Goal: Transaction & Acquisition: Purchase product/service

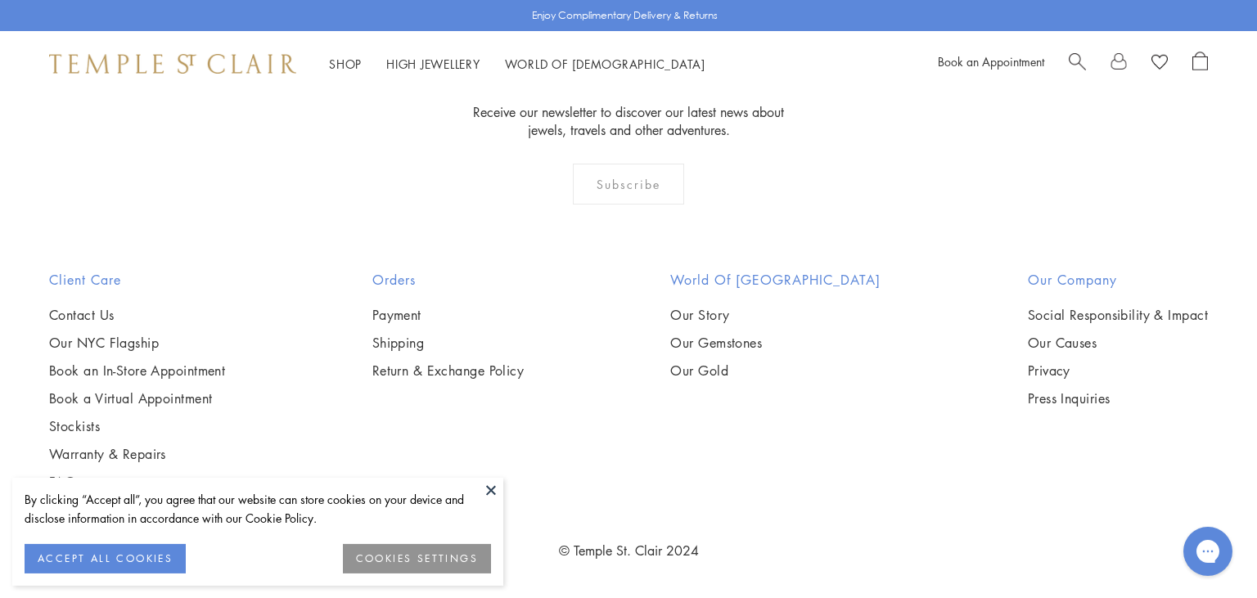
scroll to position [4553, 0]
click at [492, 486] on button at bounding box center [491, 490] width 25 height 25
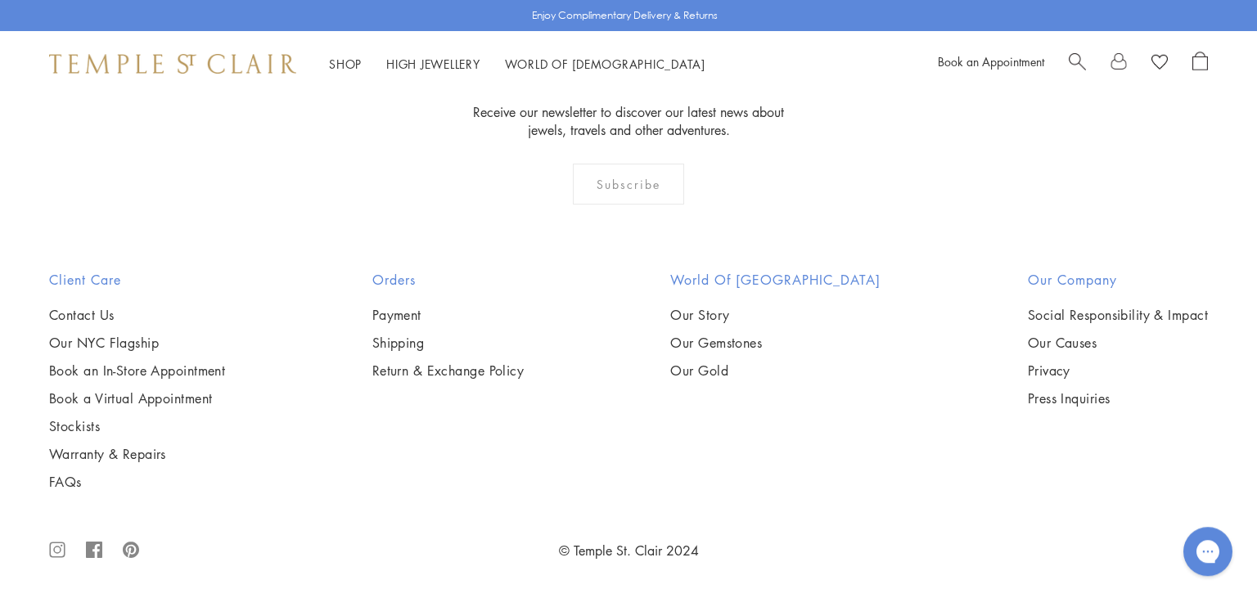
scroll to position [4951, 0]
click at [1081, 49] on div "Shop Shop Categories Amulets Pendants & Charms Lockets Chains & Leather Cords E…" at bounding box center [628, 63] width 1257 height 65
click at [1073, 56] on span "Search" at bounding box center [1076, 60] width 17 height 17
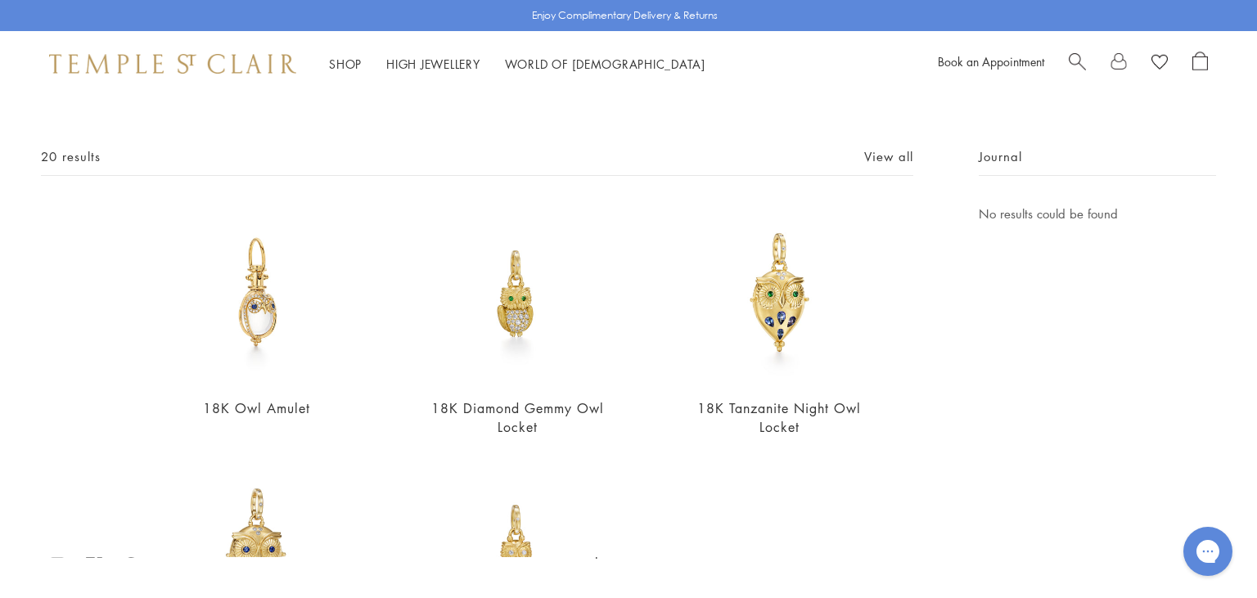
scroll to position [0, 0]
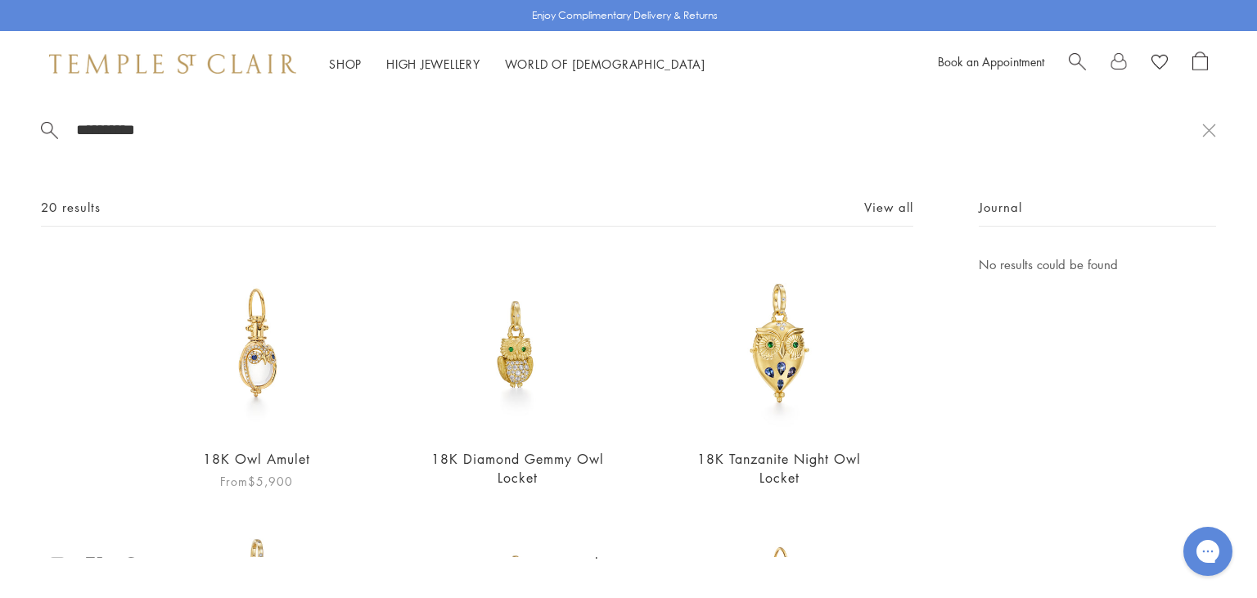
type input "**********"
click at [243, 361] on img at bounding box center [256, 343] width 179 height 179
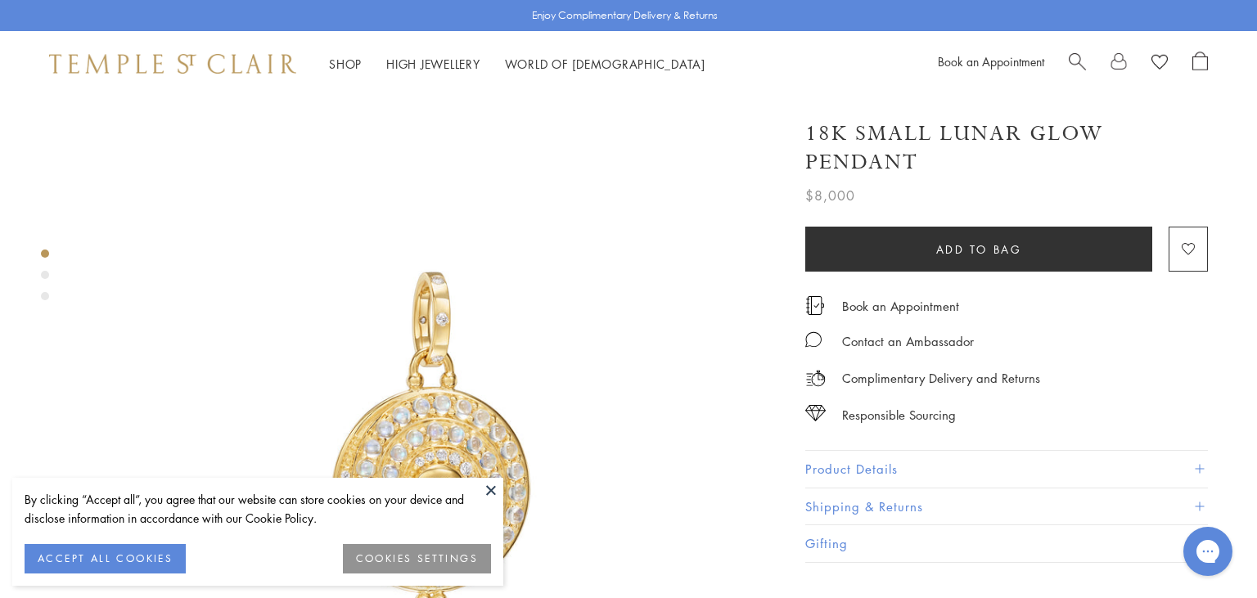
click at [490, 489] on button at bounding box center [491, 490] width 25 height 25
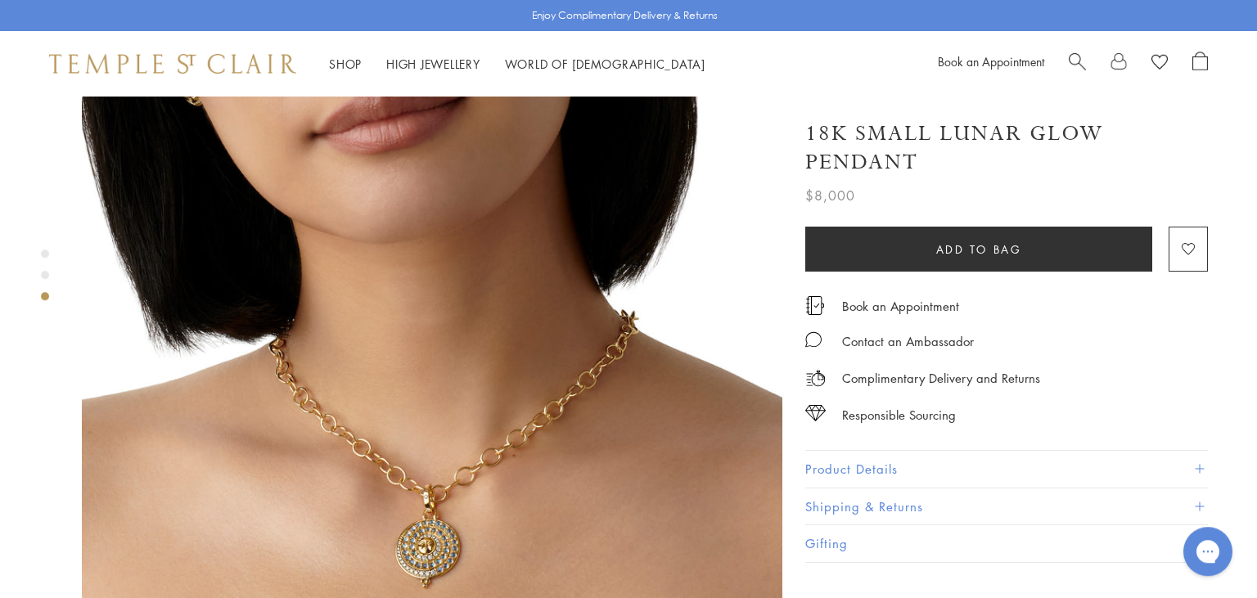
scroll to position [1582, 0]
click at [885, 467] on button "Product Details" at bounding box center [1006, 469] width 402 height 37
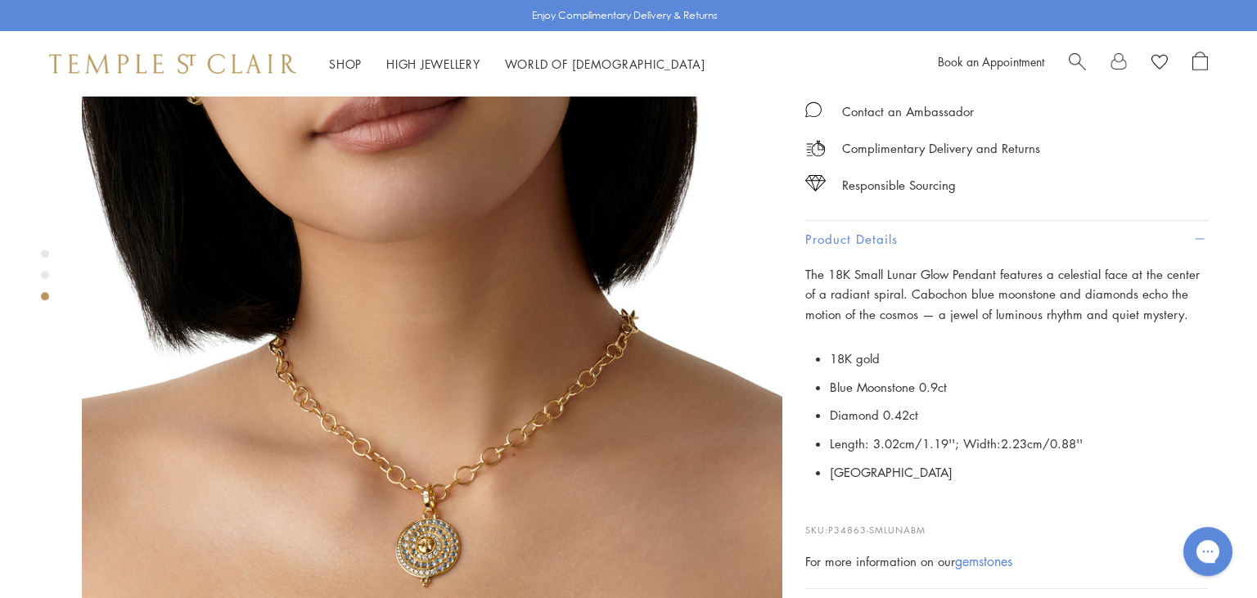
click at [1076, 67] on span "Search" at bounding box center [1076, 60] width 17 height 17
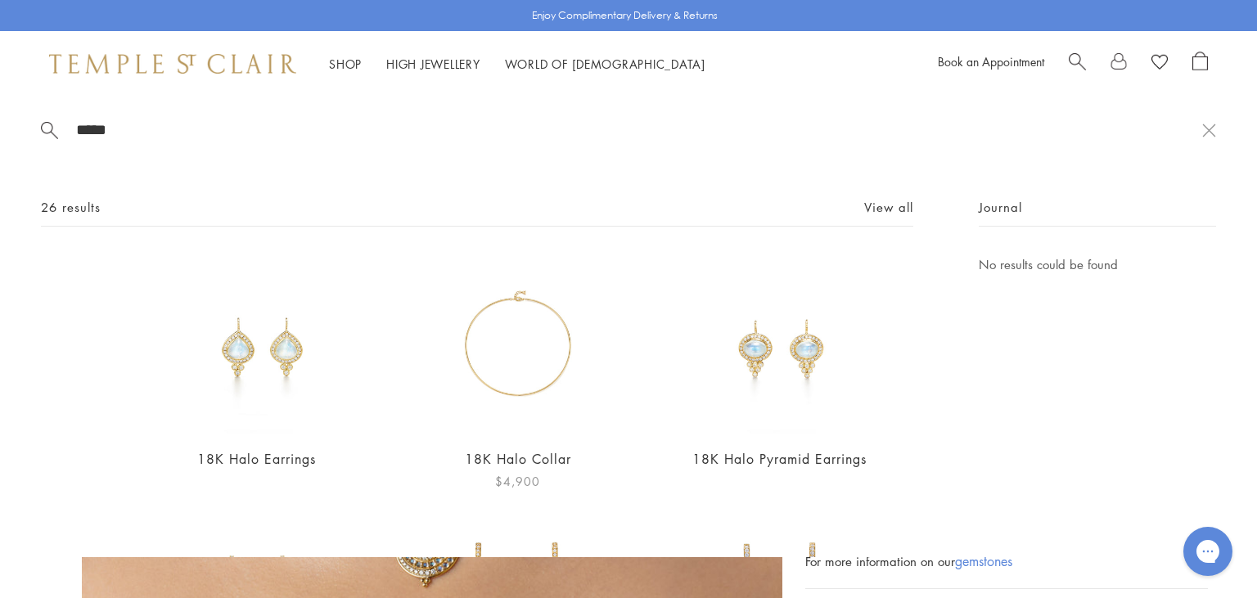
type input "****"
click at [508, 356] on img at bounding box center [517, 343] width 179 height 179
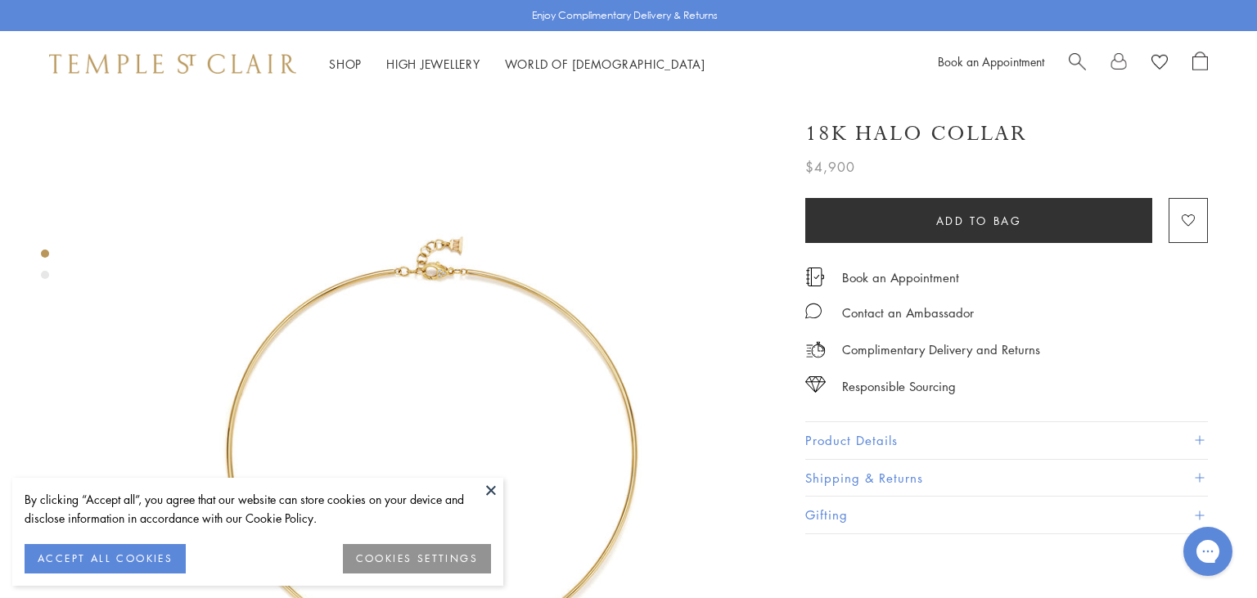
click at [492, 487] on button at bounding box center [491, 490] width 25 height 25
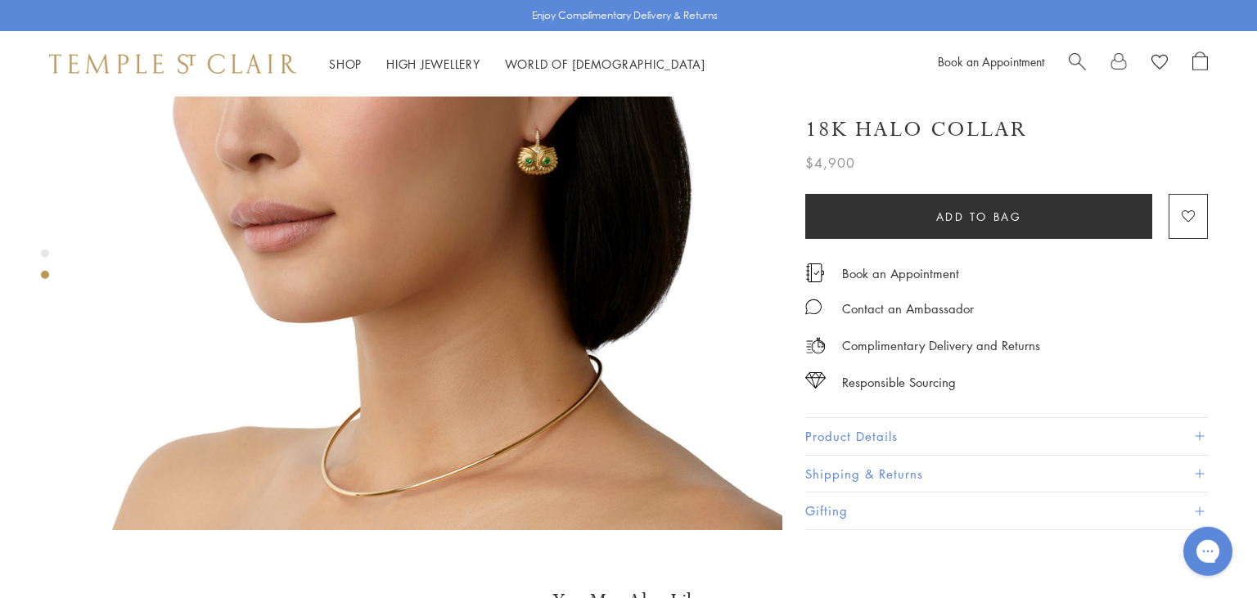
scroll to position [991, 0]
click at [825, 418] on button "Product Details" at bounding box center [1006, 436] width 402 height 37
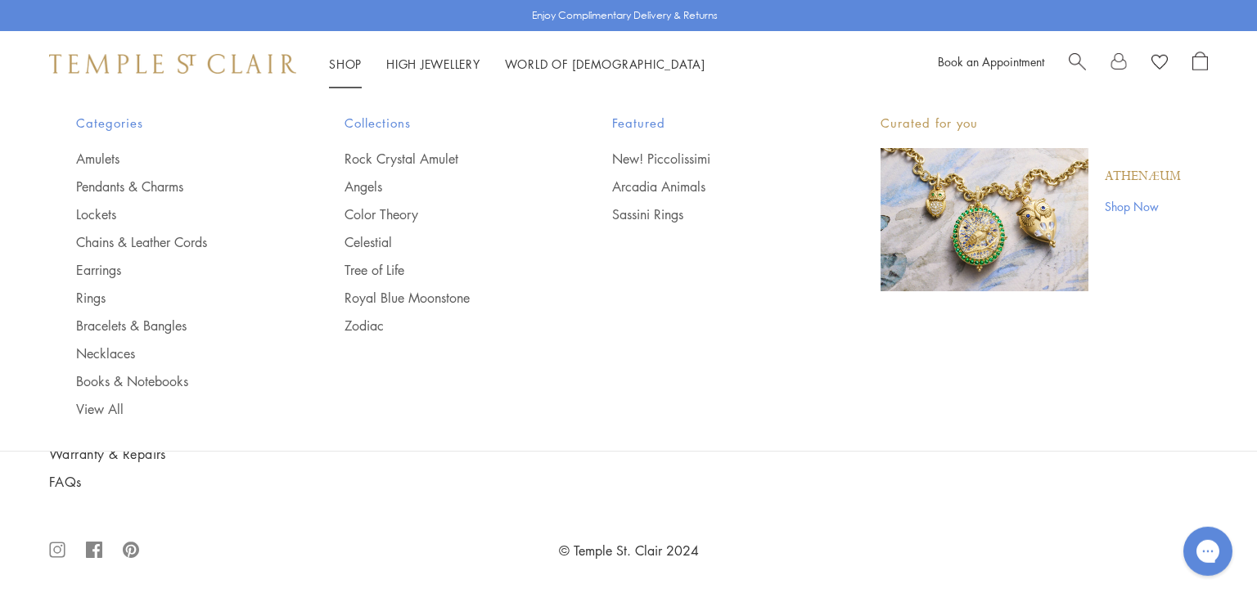
scroll to position [6787, 0]
click at [957, 205] on img "Main navigation" at bounding box center [984, 219] width 208 height 143
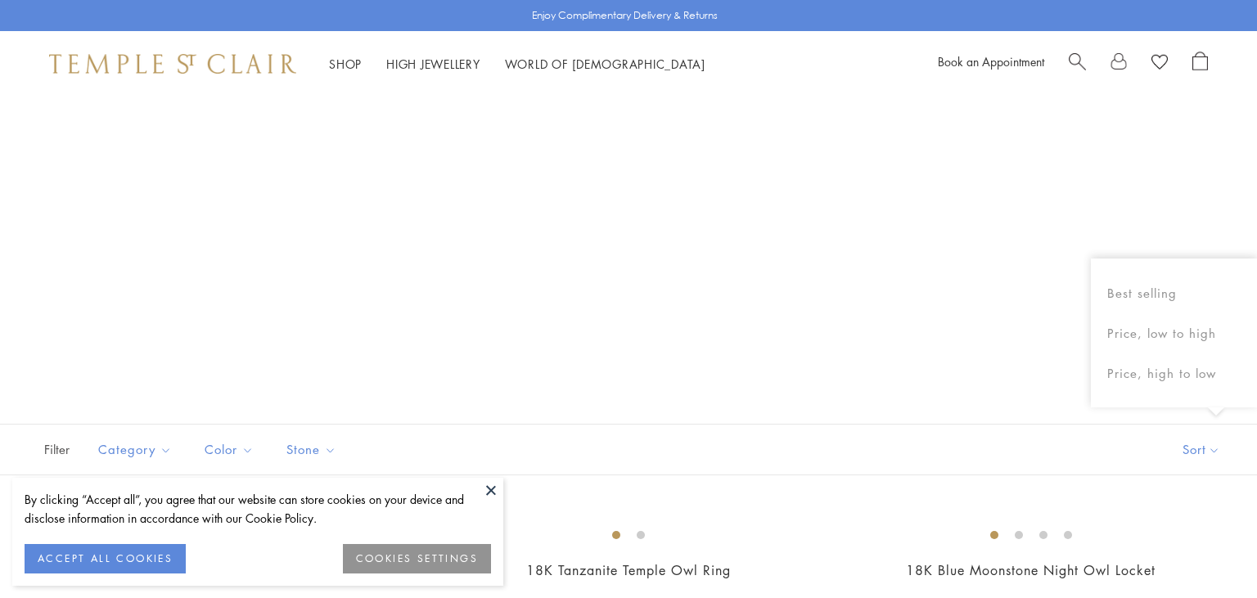
click at [491, 491] on button at bounding box center [491, 490] width 25 height 25
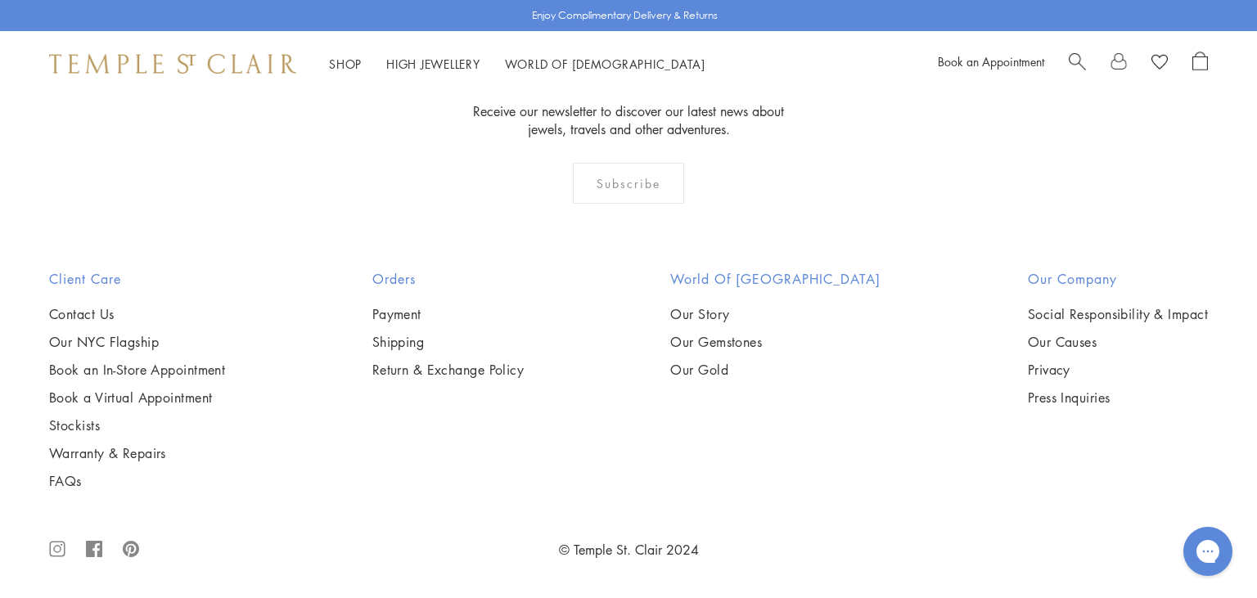
scroll to position [1340, 0]
click at [0, 0] on img at bounding box center [0, 0] width 0 height 0
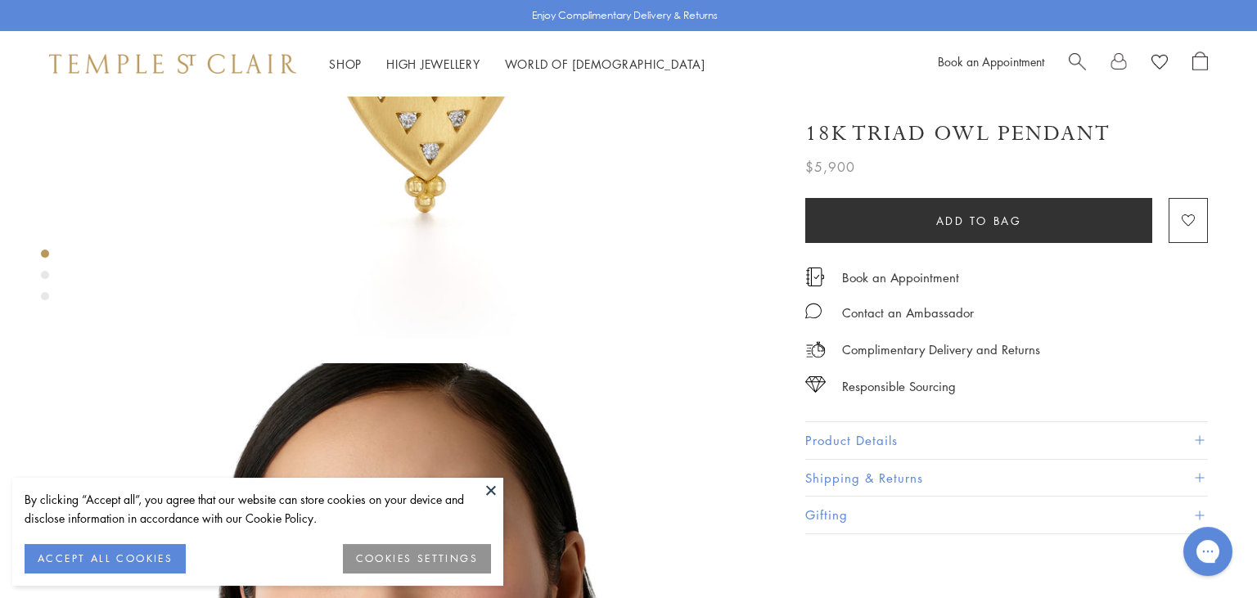
click at [486, 490] on button at bounding box center [491, 490] width 25 height 25
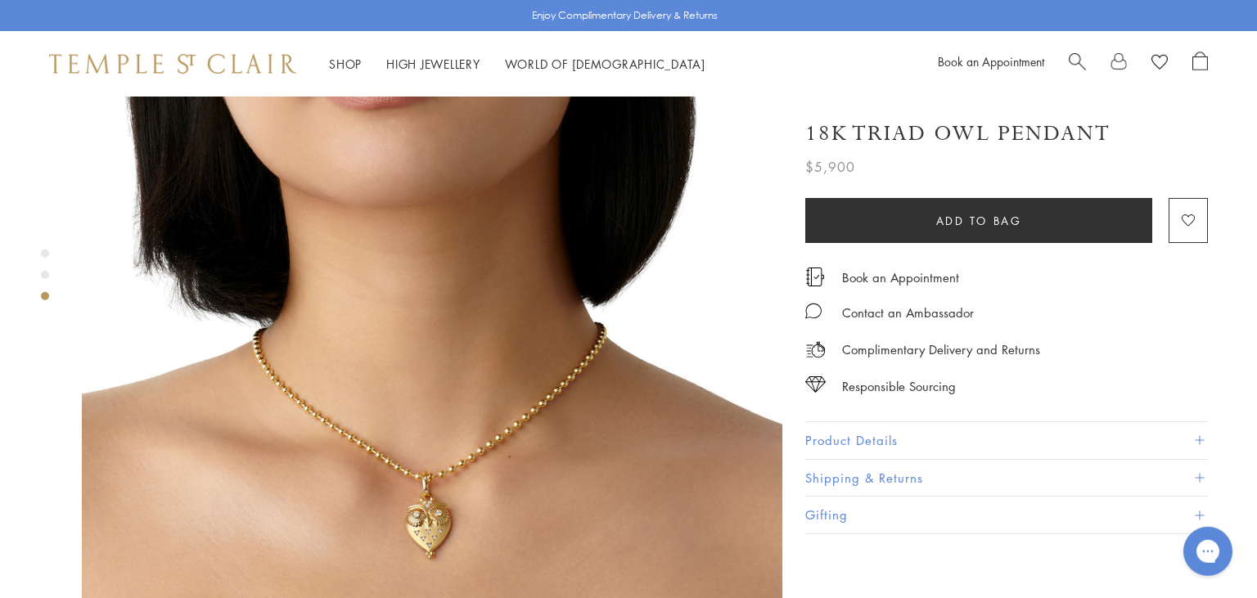
scroll to position [1652, 0]
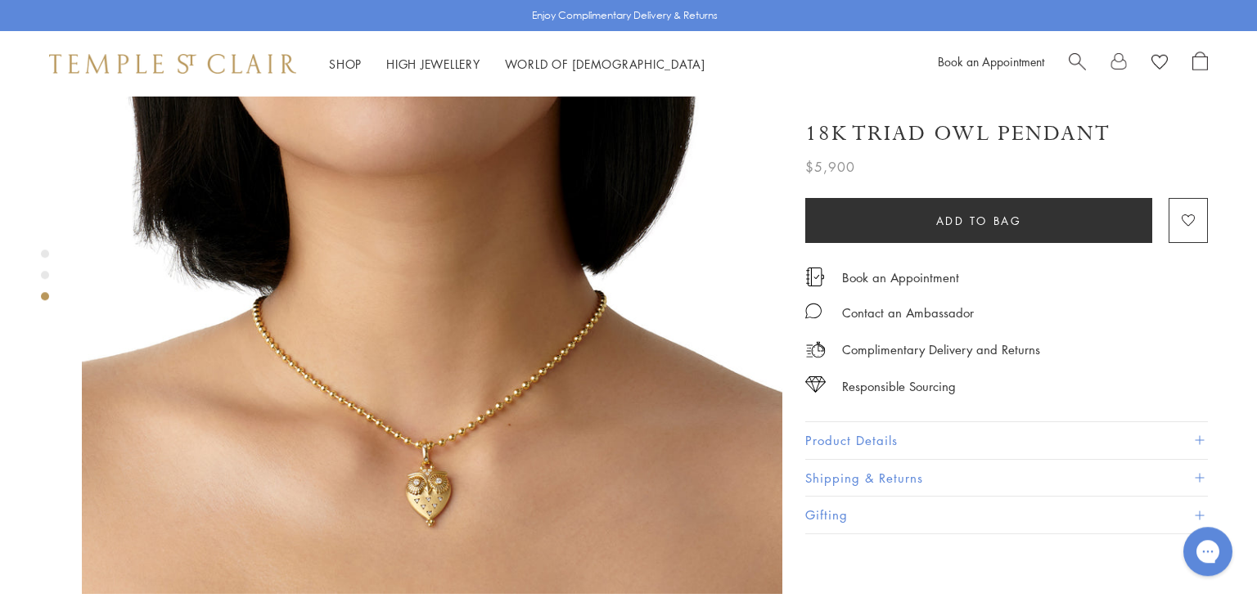
click at [388, 389] on img at bounding box center [432, 244] width 700 height 700
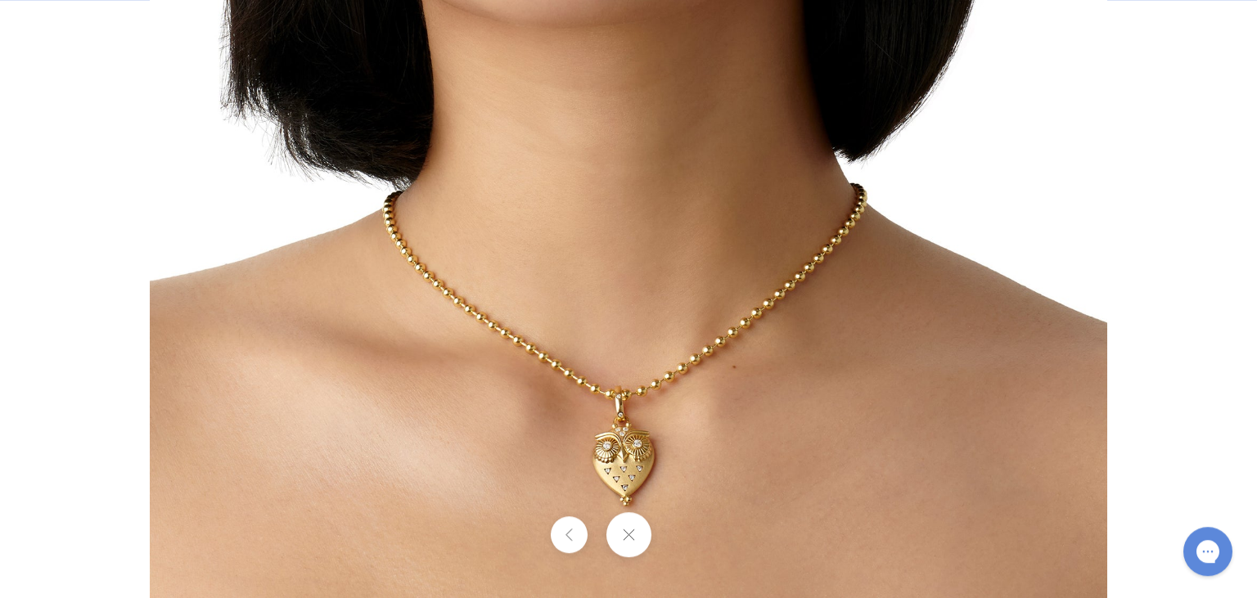
click at [623, 449] on img at bounding box center [628, 119] width 957 height 957
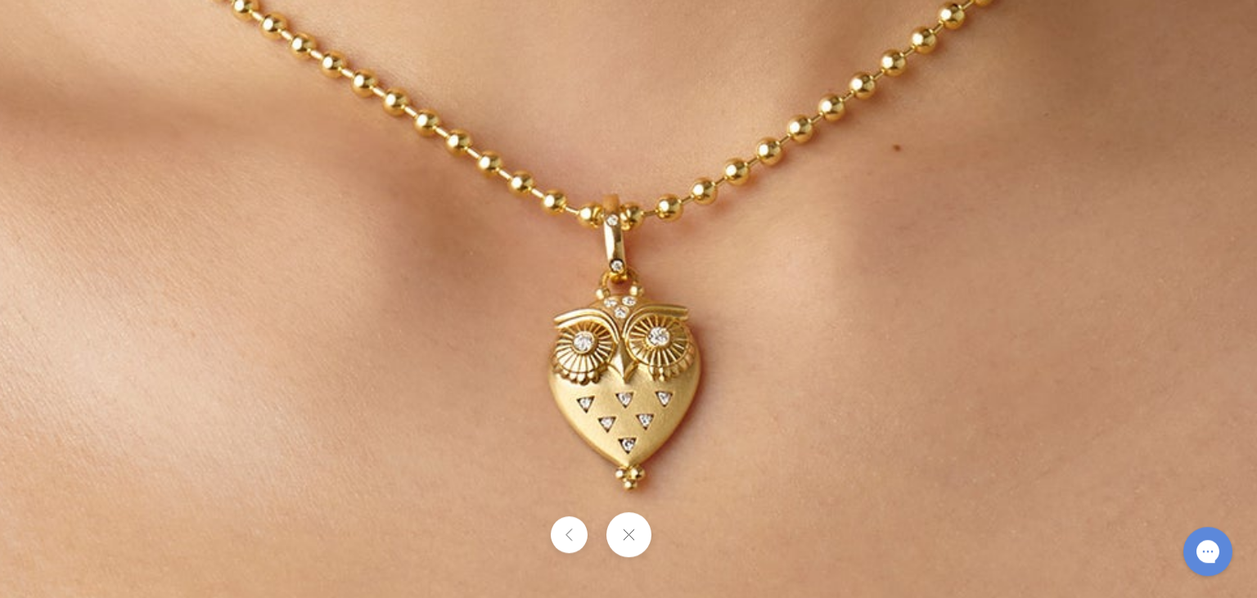
click at [636, 542] on button at bounding box center [627, 534] width 45 height 45
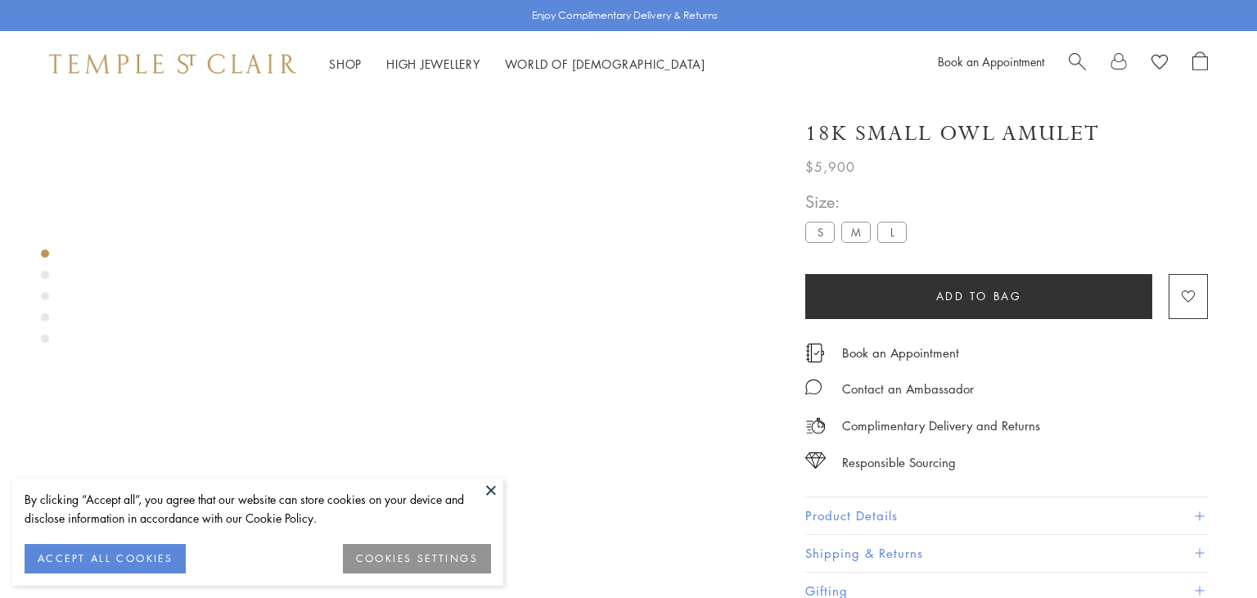
click at [492, 486] on button at bounding box center [491, 490] width 25 height 25
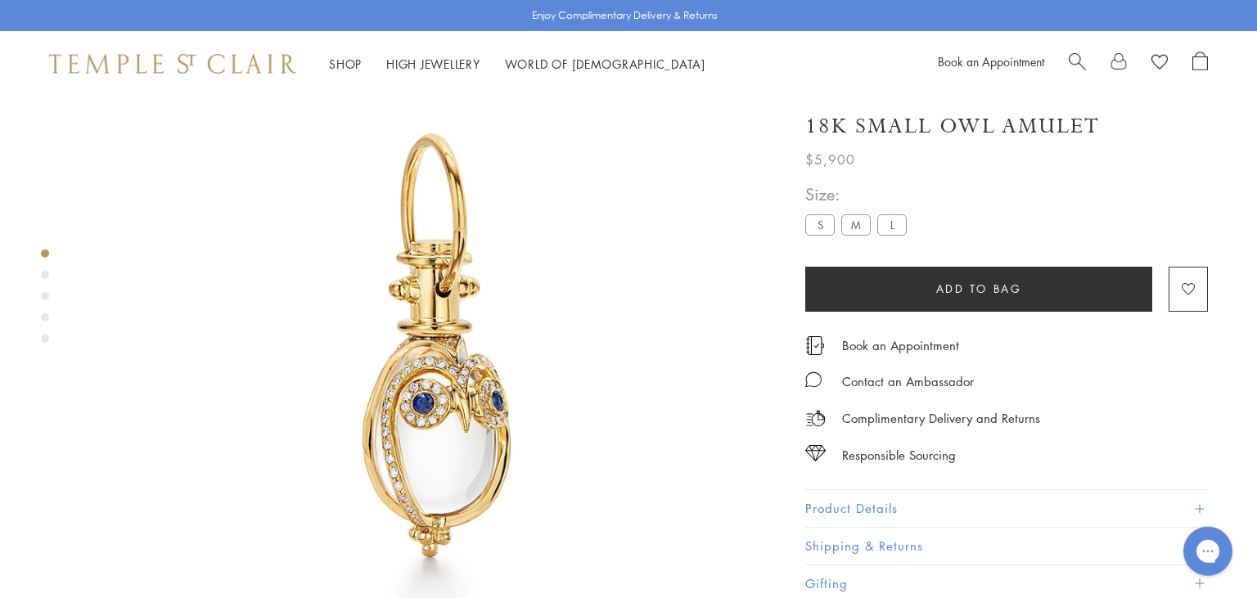
scroll to position [97, 0]
click at [849, 225] on label "M" at bounding box center [855, 224] width 29 height 20
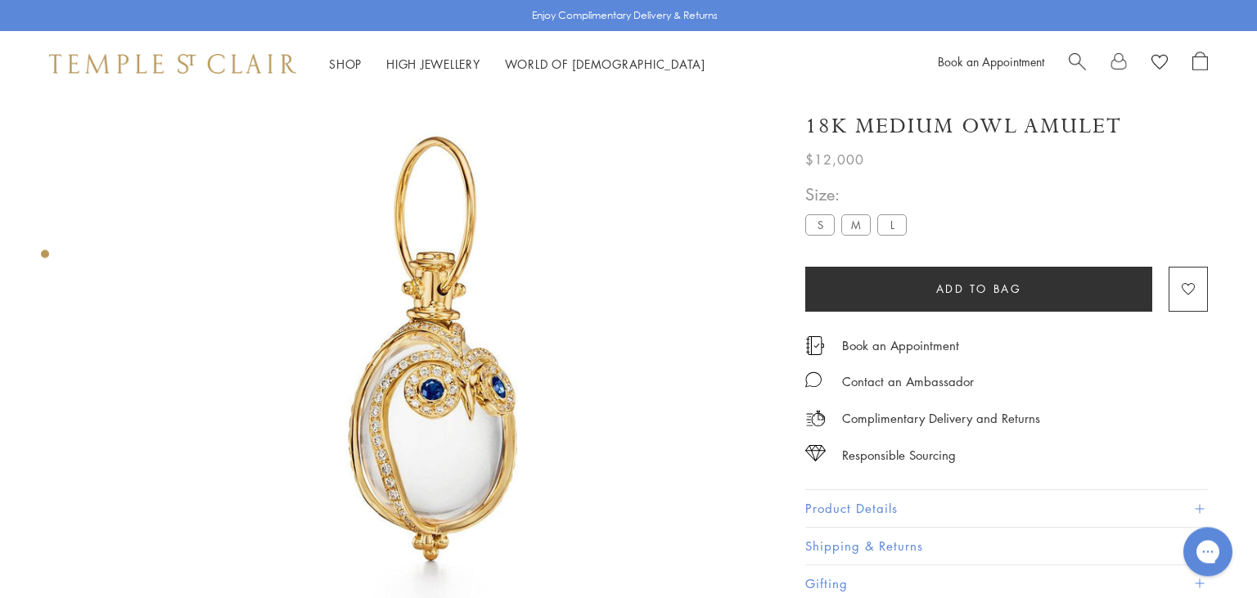
scroll to position [96, 0]
click at [895, 223] on label "L" at bounding box center [891, 224] width 29 height 20
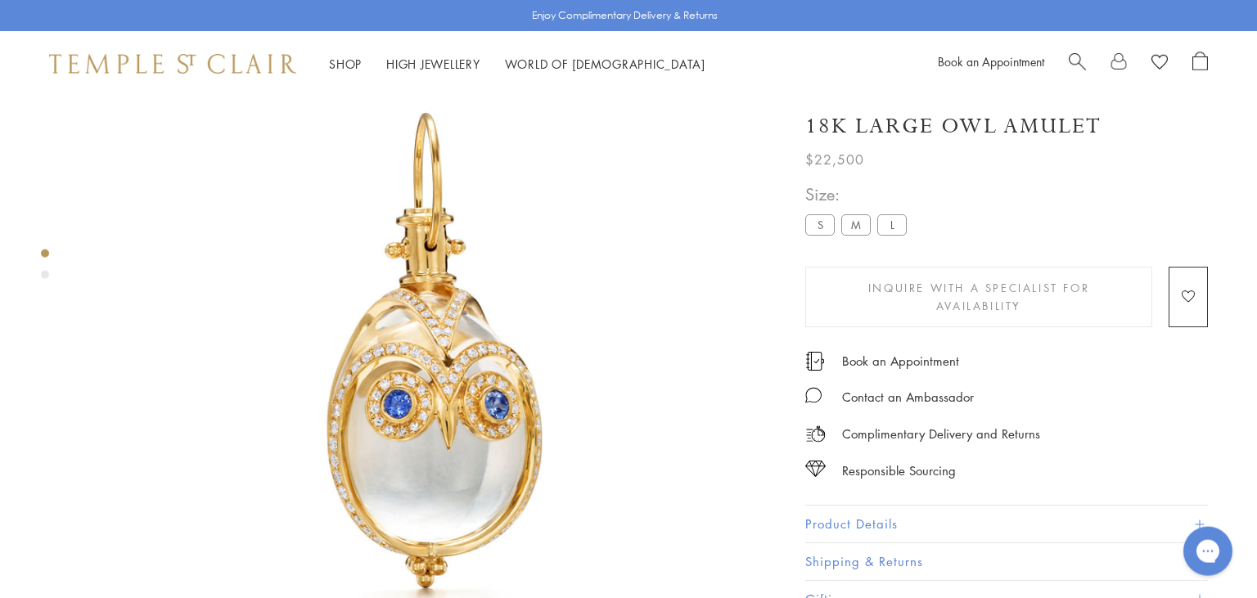
scroll to position [97, 0]
click at [845, 222] on label "M" at bounding box center [855, 225] width 29 height 20
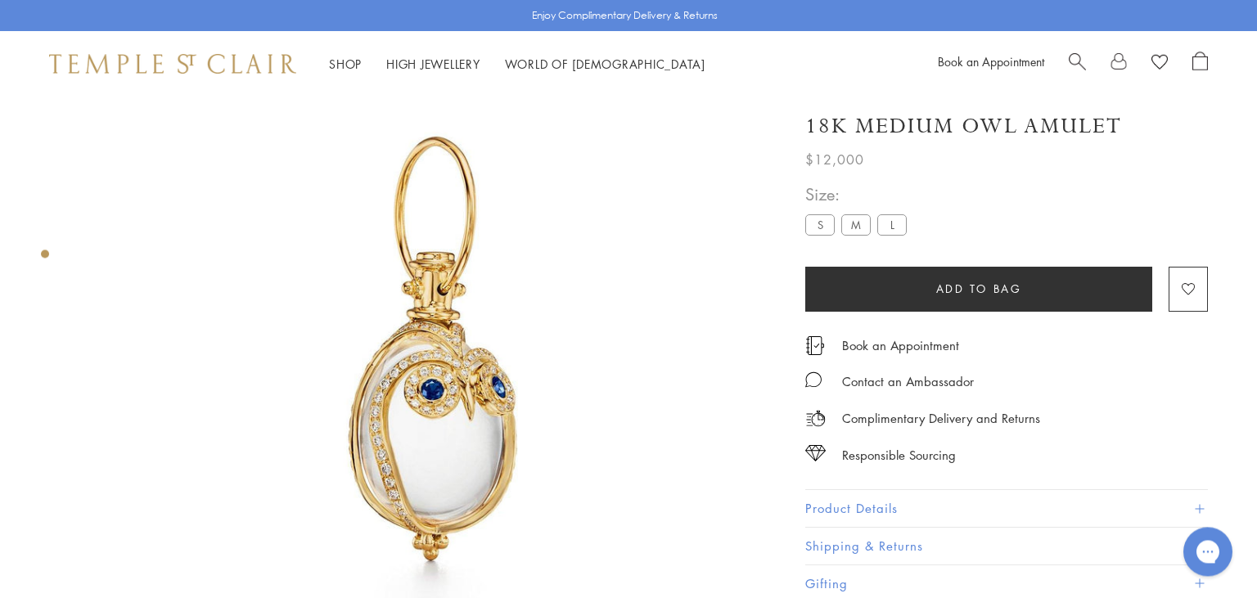
scroll to position [96, 0]
click at [888, 226] on label "L" at bounding box center [891, 224] width 29 height 20
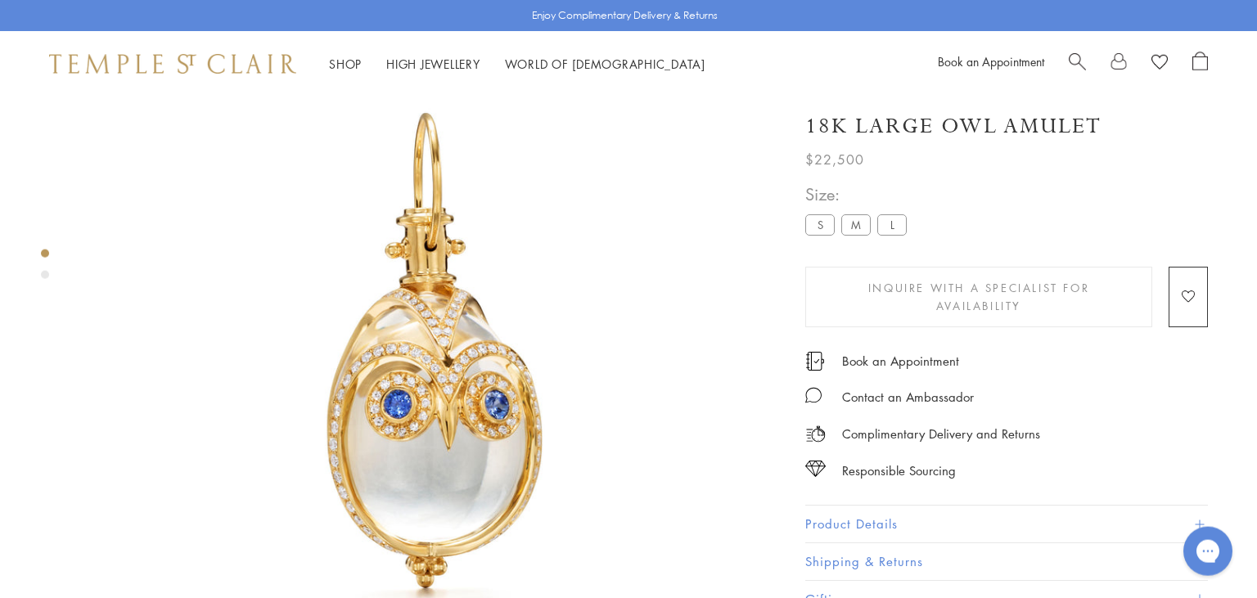
scroll to position [97, 0]
click at [1079, 52] on span "Search" at bounding box center [1076, 60] width 17 height 17
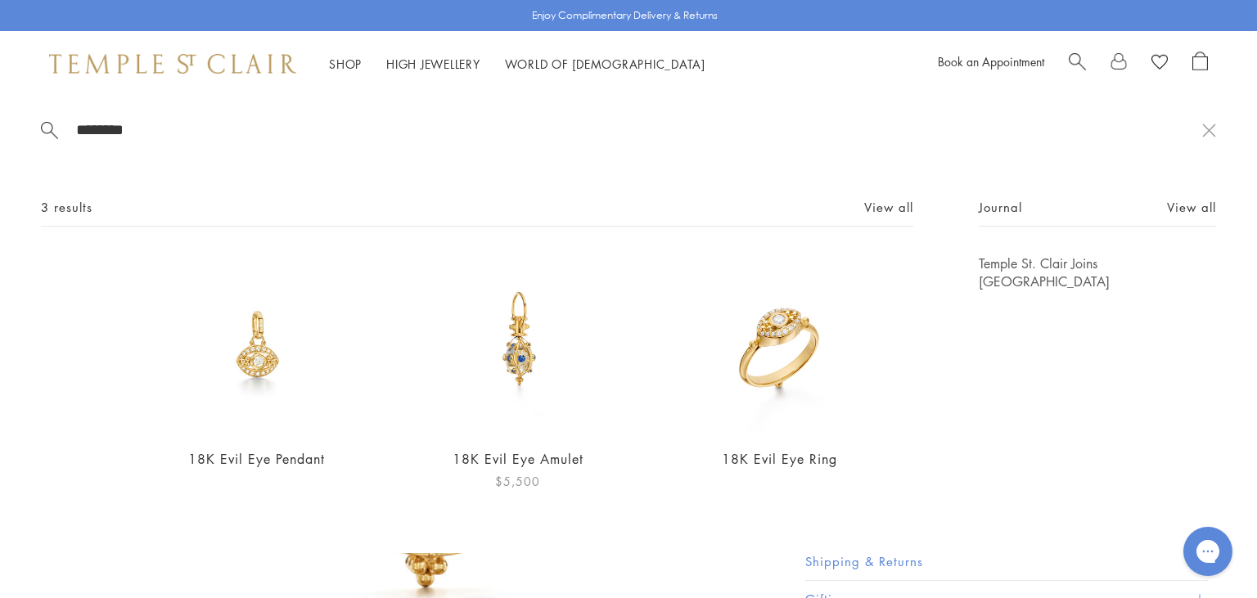
type input "********"
click at [523, 344] on img at bounding box center [517, 343] width 179 height 179
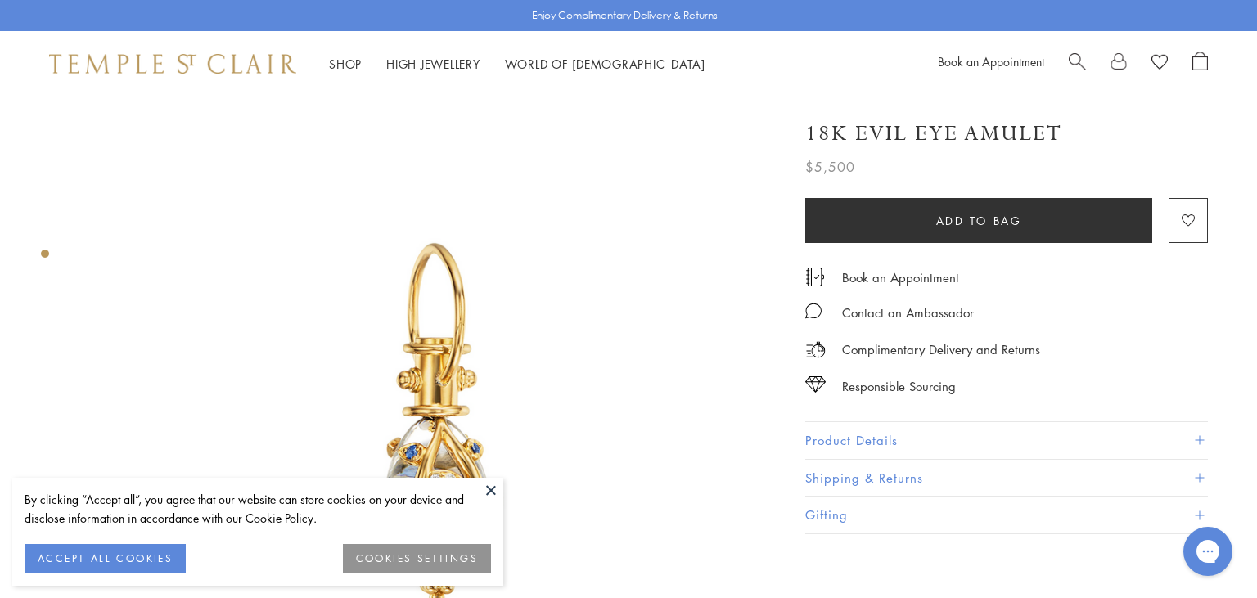
click at [491, 489] on button at bounding box center [491, 490] width 25 height 25
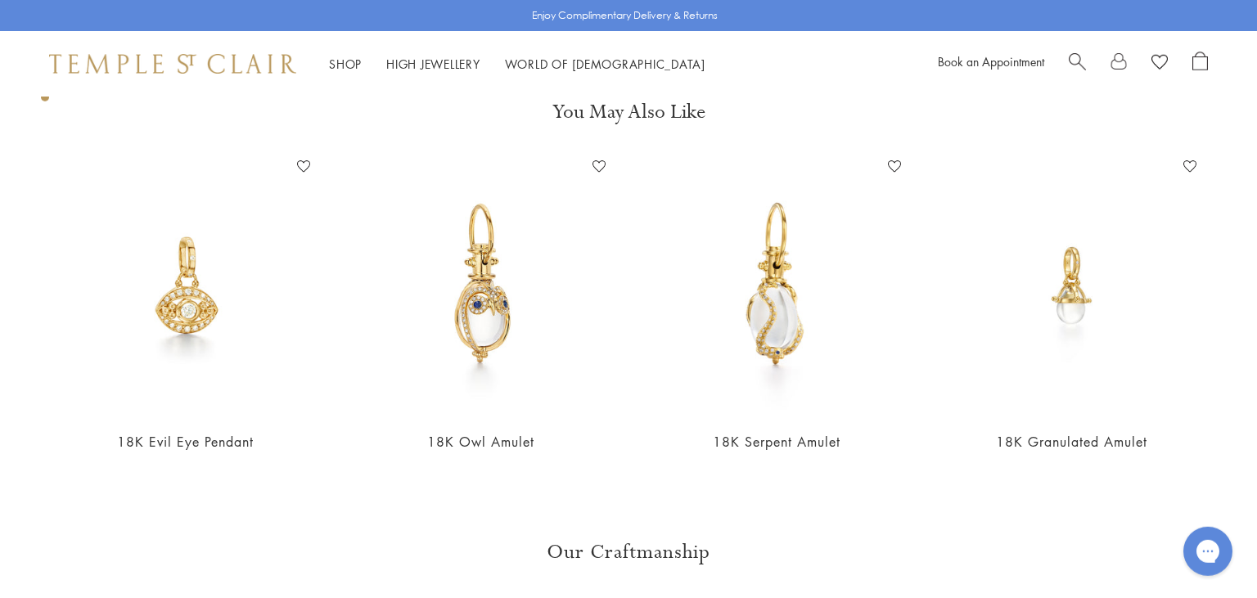
scroll to position [817, 0]
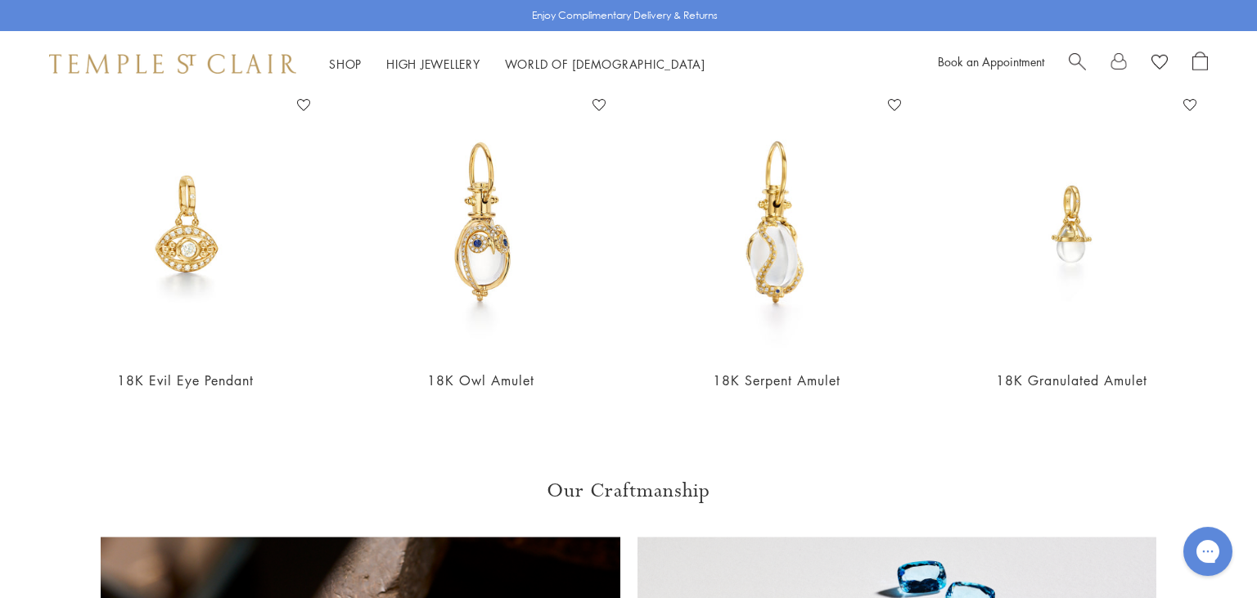
click at [159, 56] on img at bounding box center [172, 64] width 247 height 20
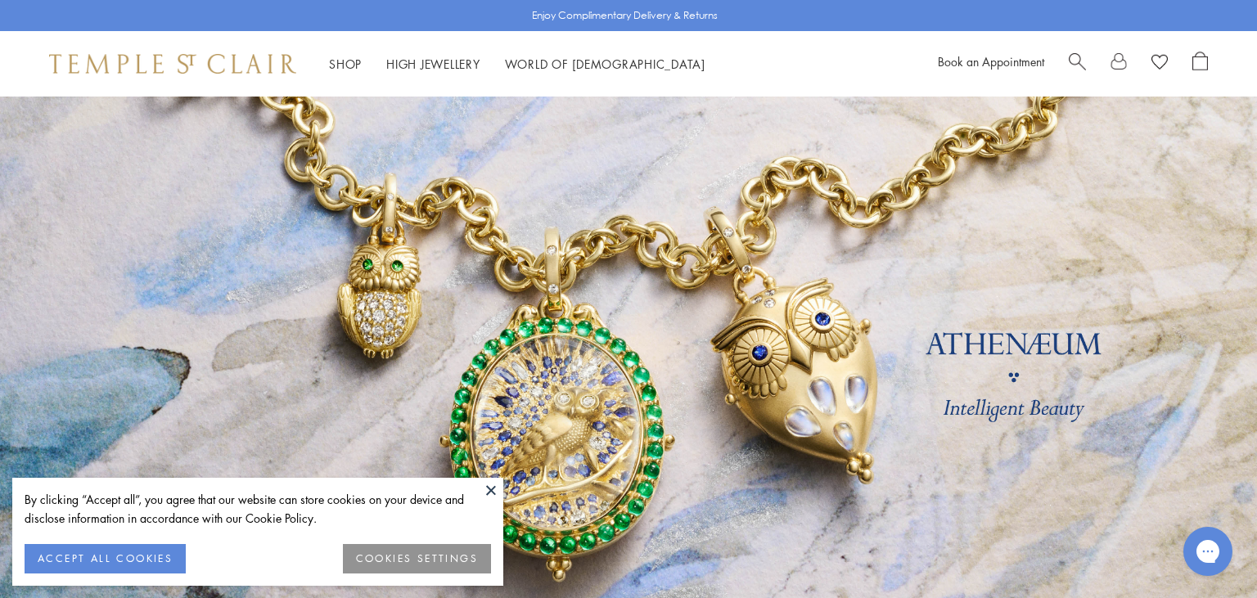
click at [493, 487] on button at bounding box center [491, 490] width 25 height 25
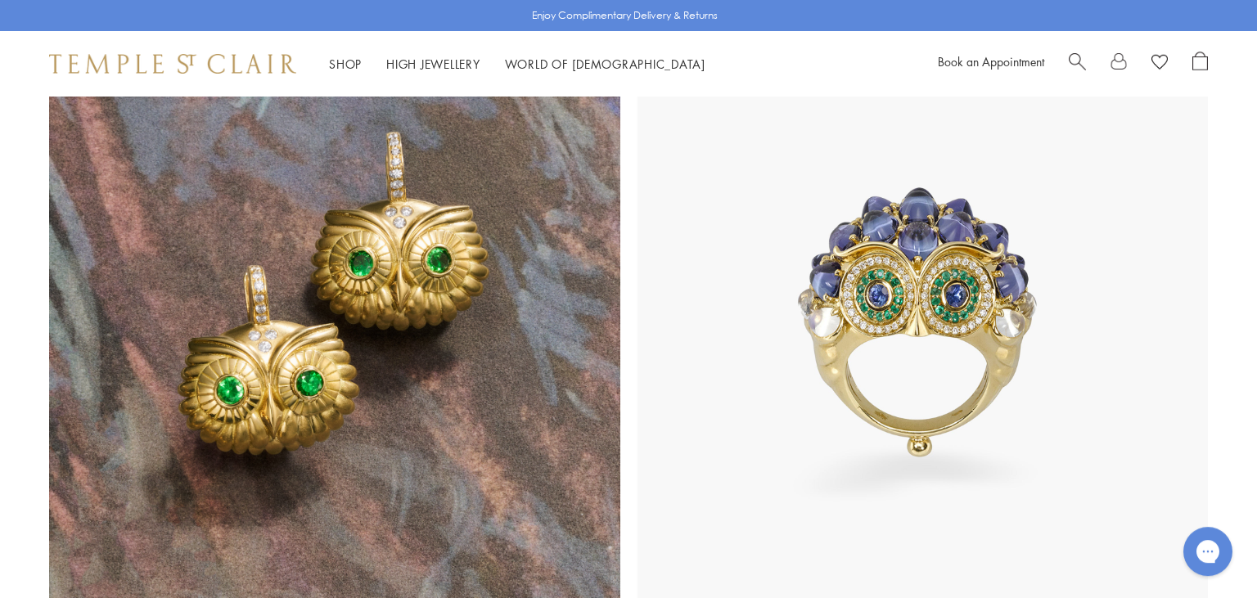
scroll to position [1538, 0]
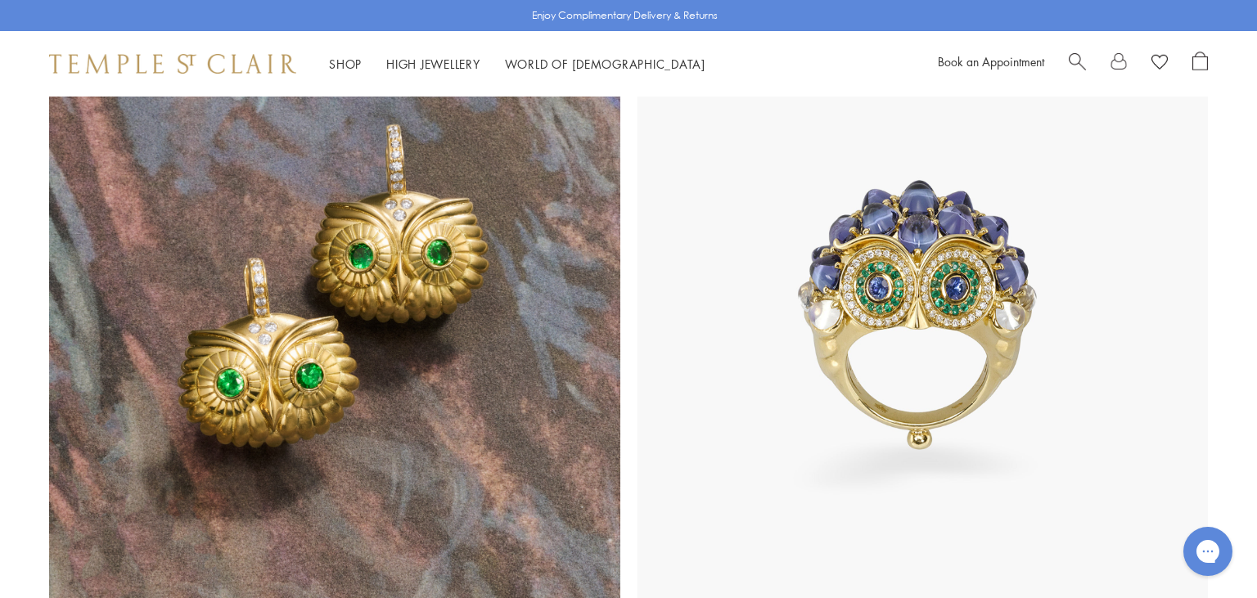
click at [381, 334] on img at bounding box center [334, 314] width 571 height 571
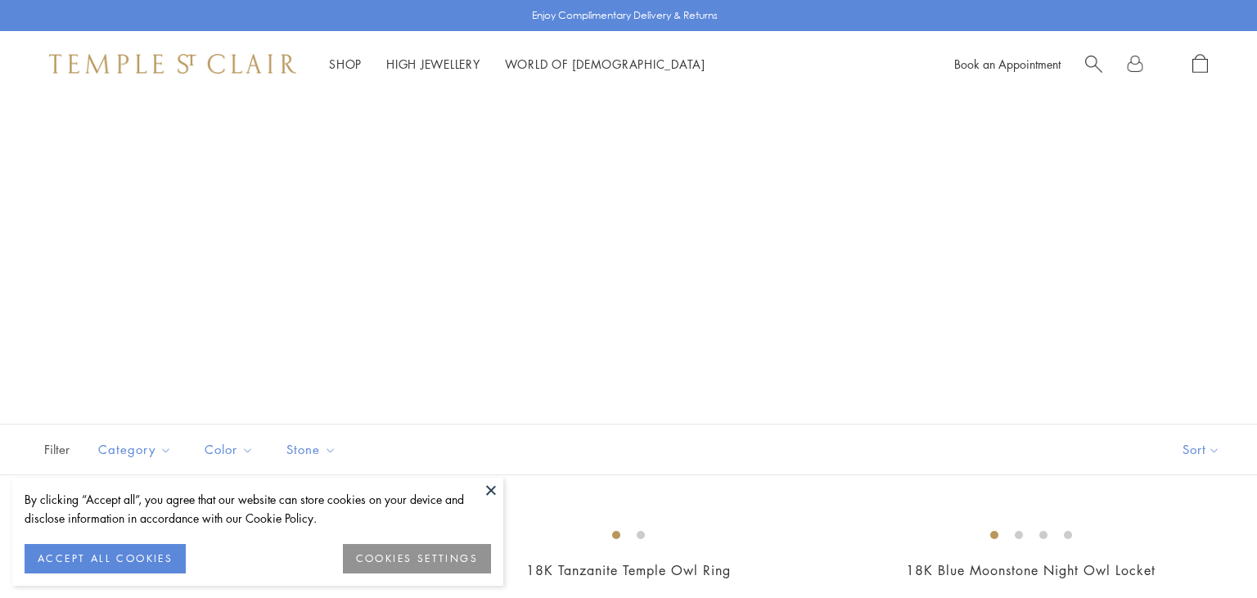
click at [489, 491] on button at bounding box center [491, 490] width 25 height 25
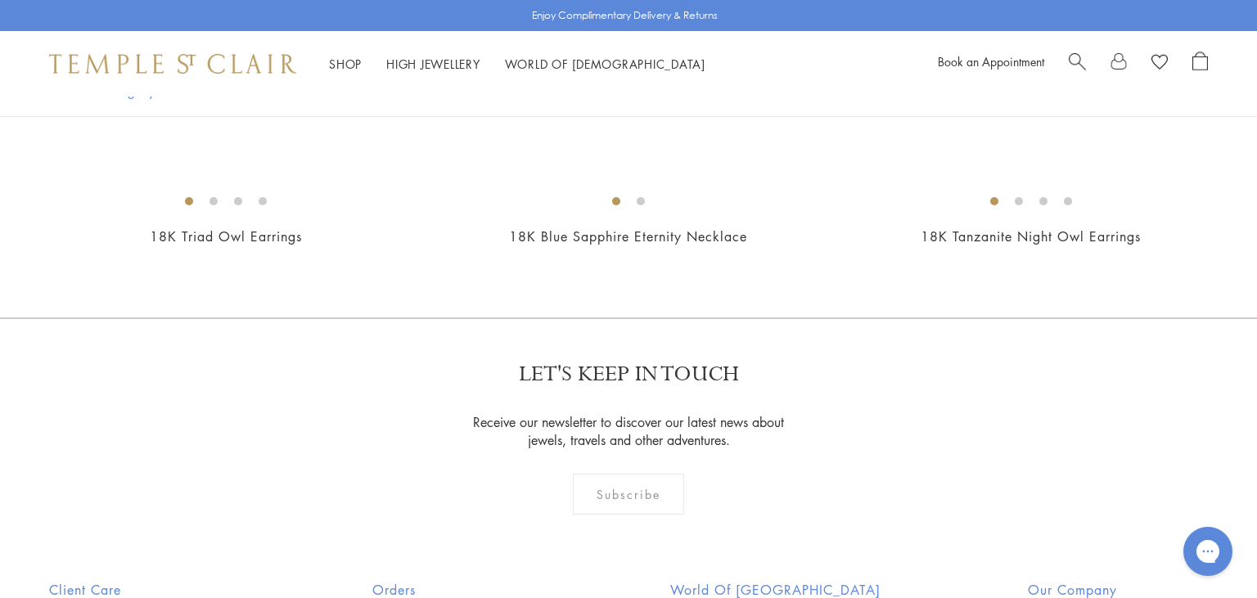
scroll to position [1011, 0]
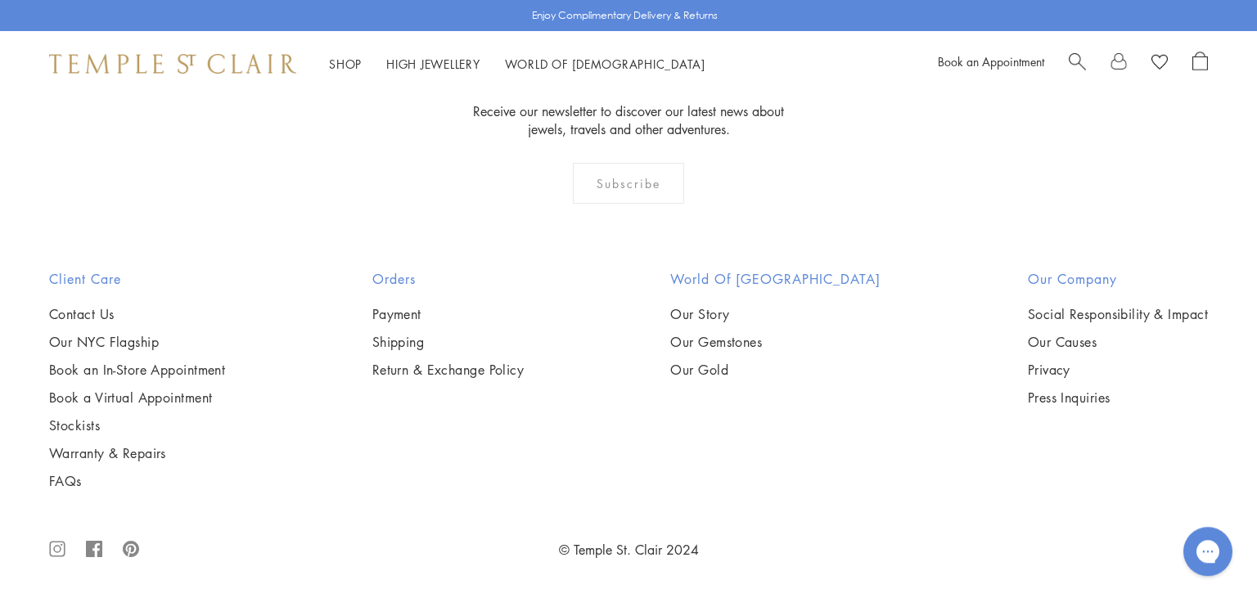
scroll to position [2365, 0]
click at [0, 0] on img at bounding box center [0, 0] width 0 height 0
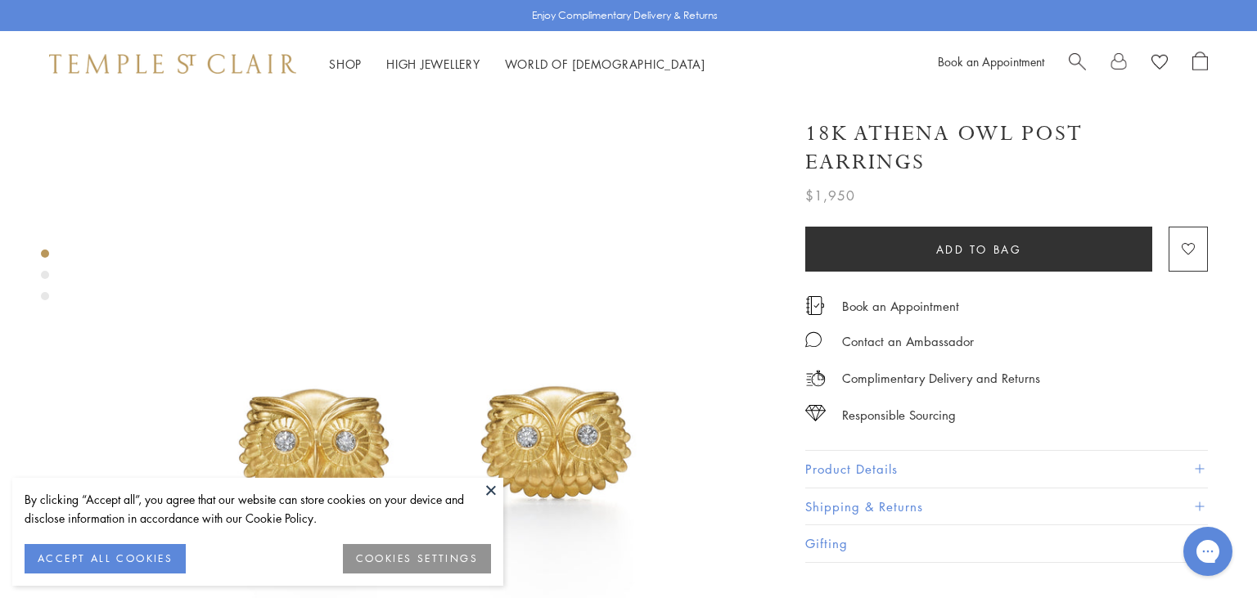
click at [489, 492] on button at bounding box center [491, 490] width 25 height 25
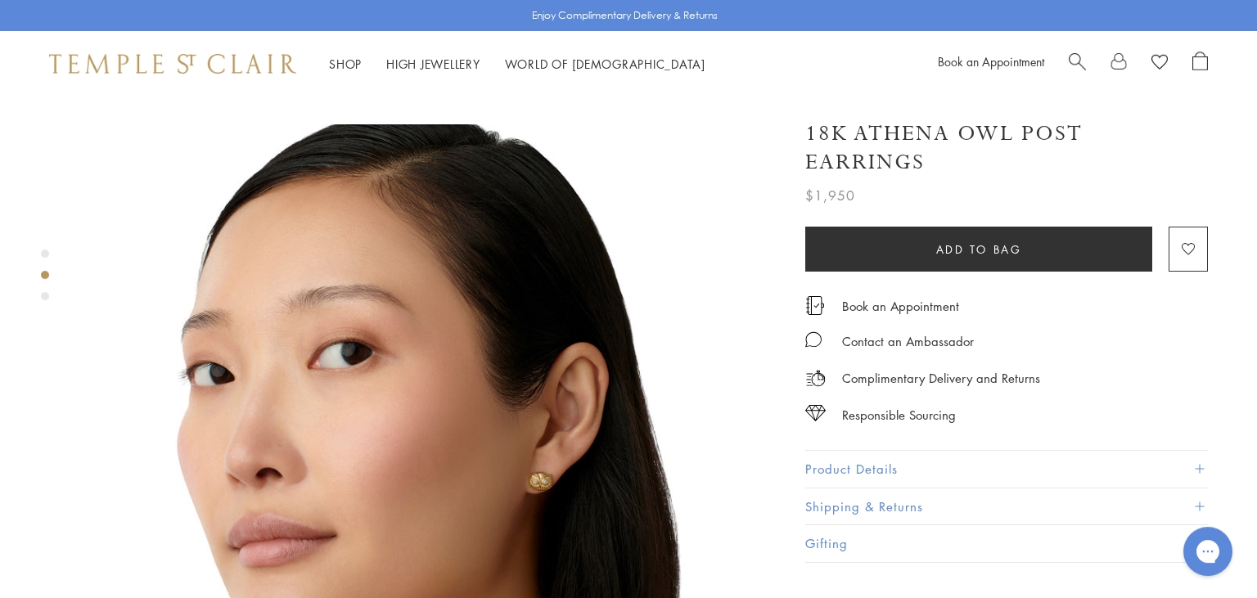
scroll to position [697, 0]
click at [881, 451] on button "Product Details" at bounding box center [1006, 469] width 402 height 37
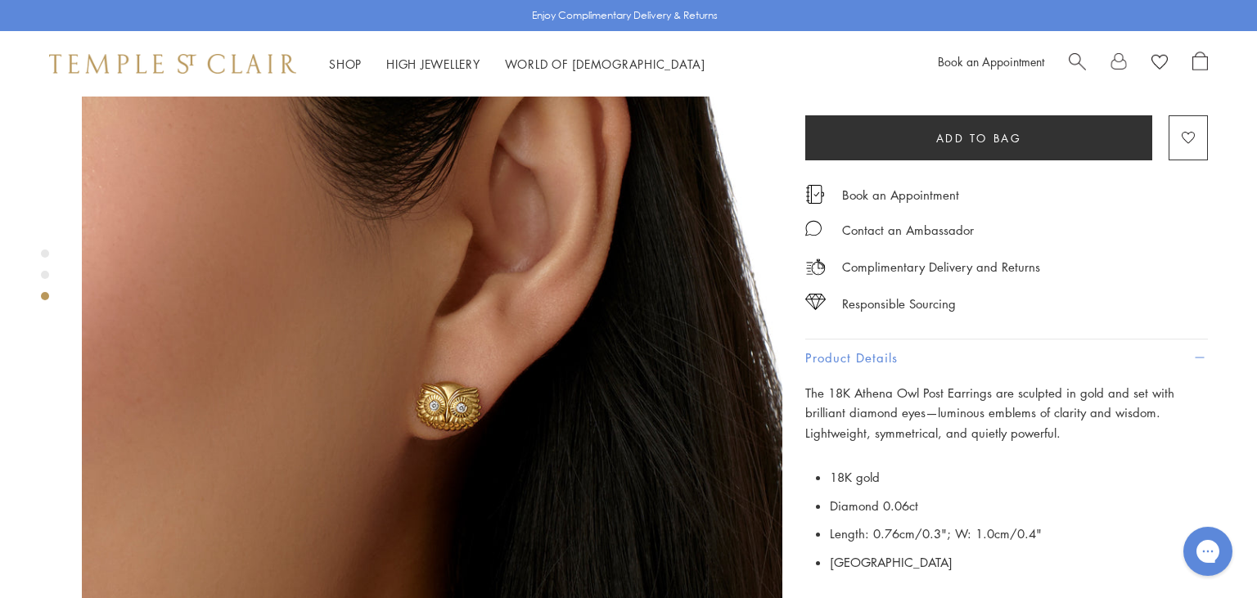
scroll to position [1492, 0]
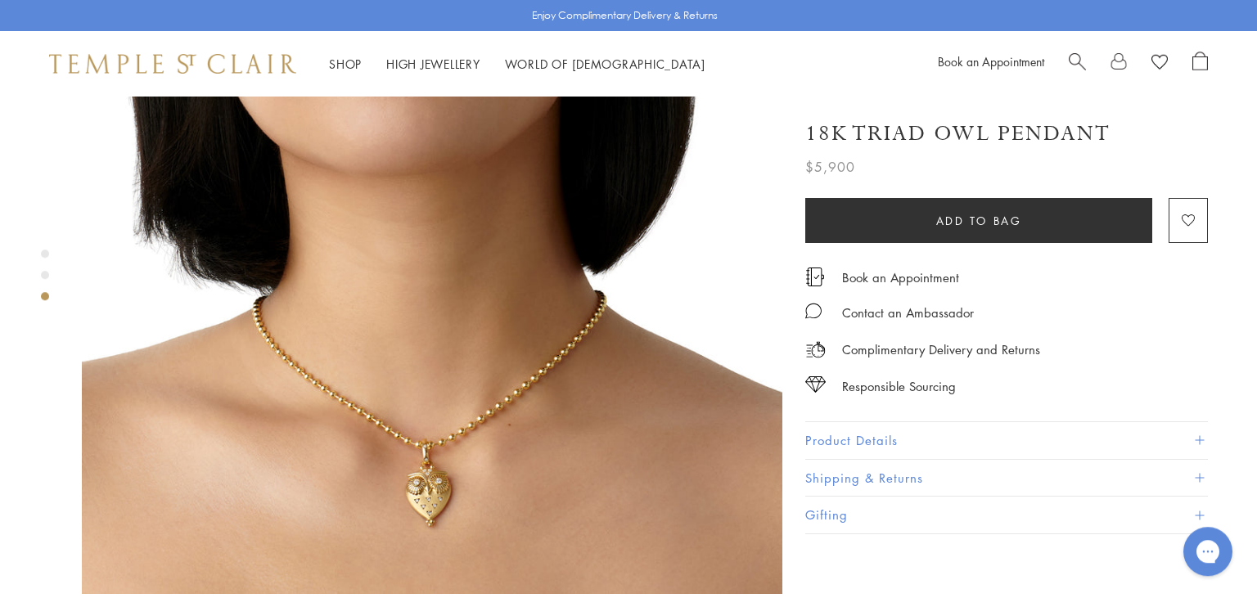
scroll to position [1652, 0]
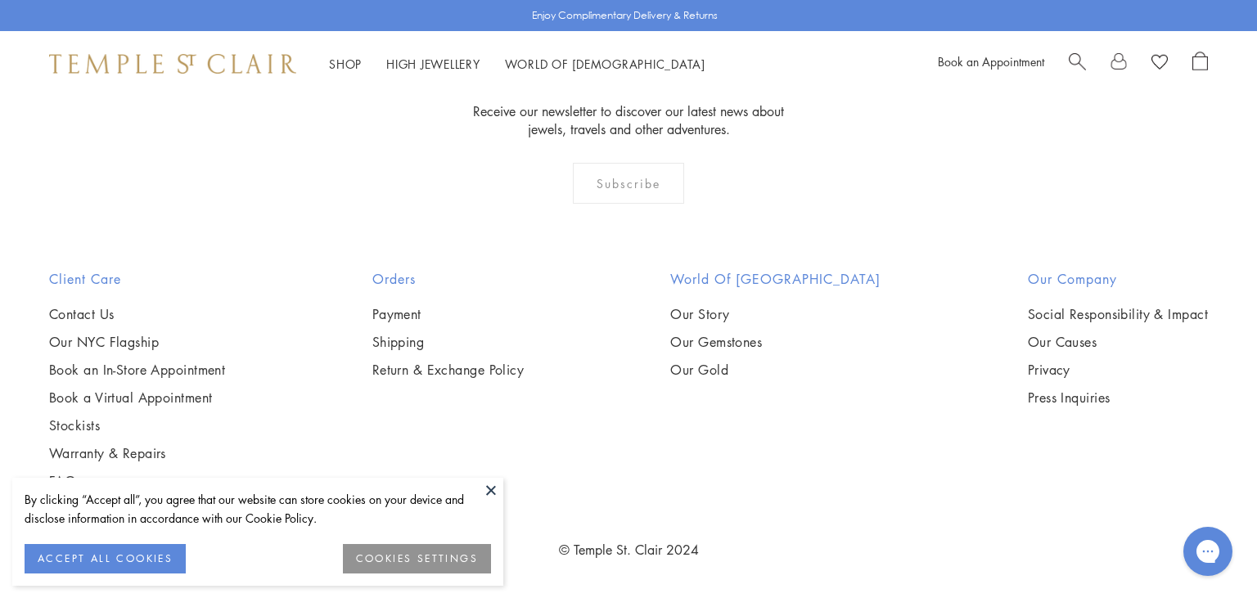
click at [487, 488] on button at bounding box center [491, 490] width 25 height 25
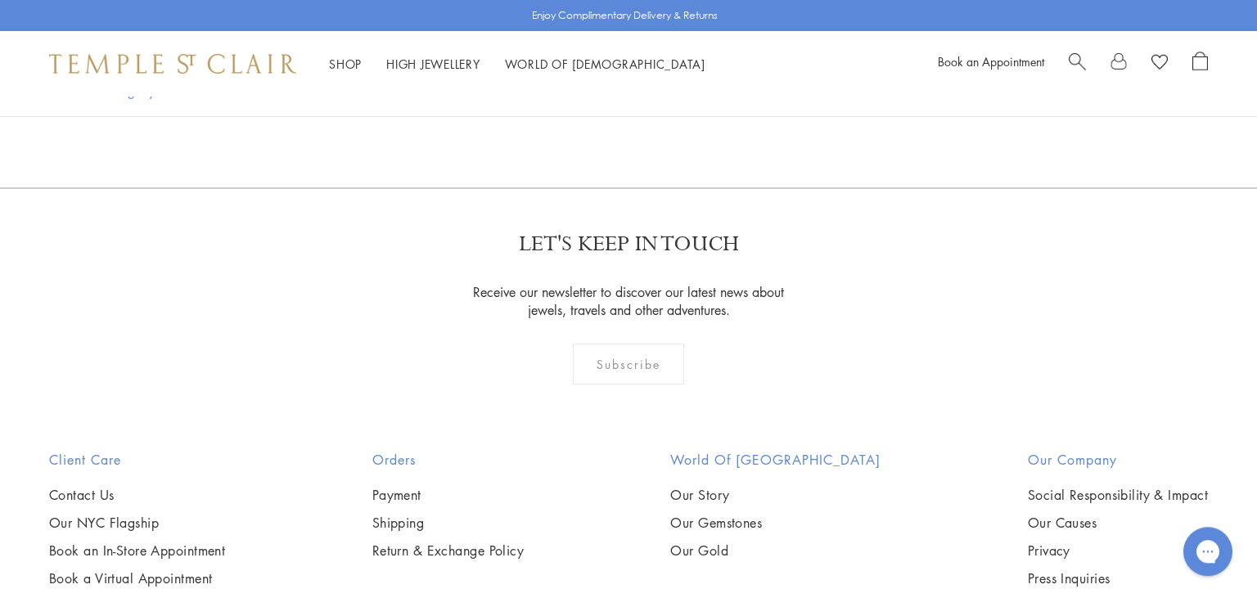
scroll to position [972, 0]
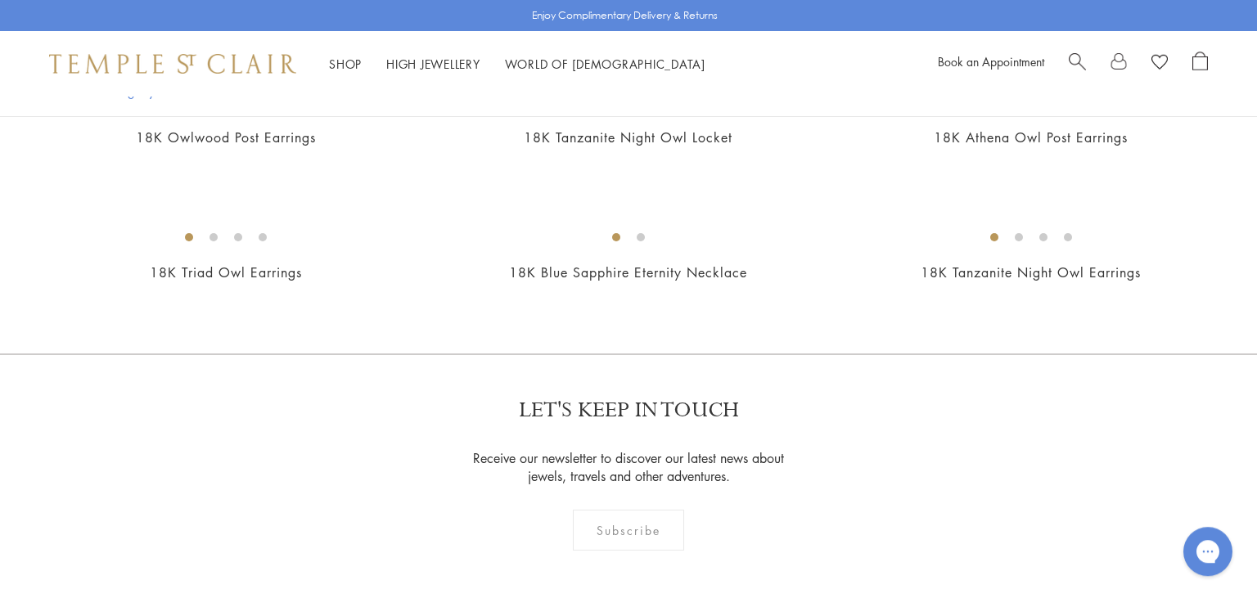
click at [0, 0] on img at bounding box center [0, 0] width 0 height 0
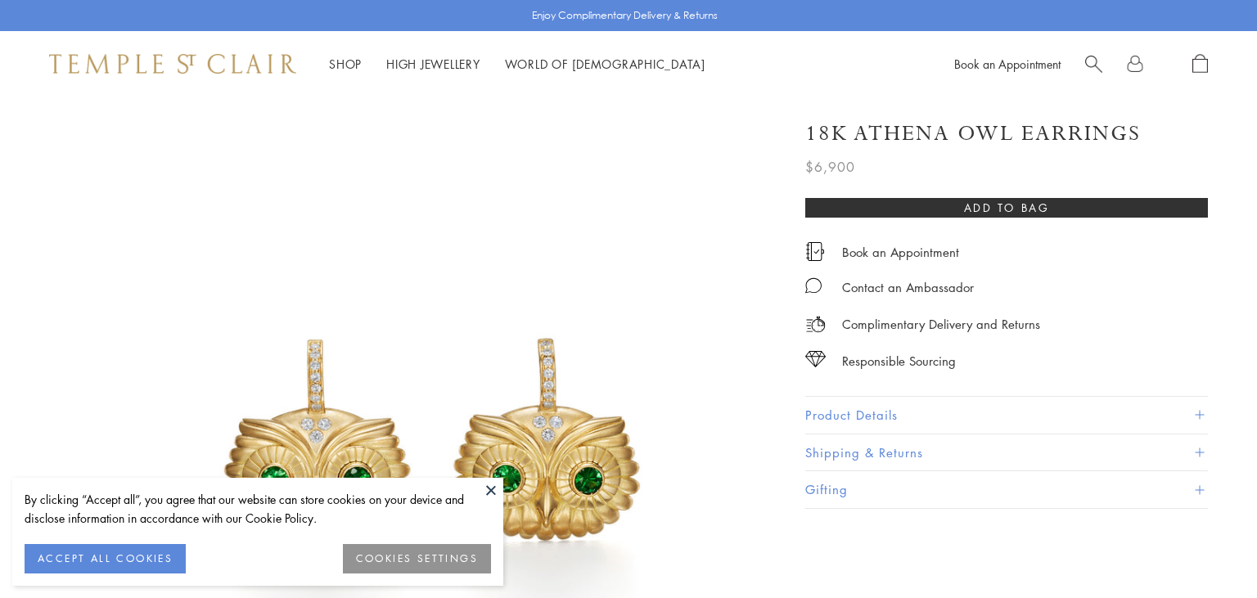
click at [885, 404] on button "Product Details" at bounding box center [1006, 415] width 402 height 37
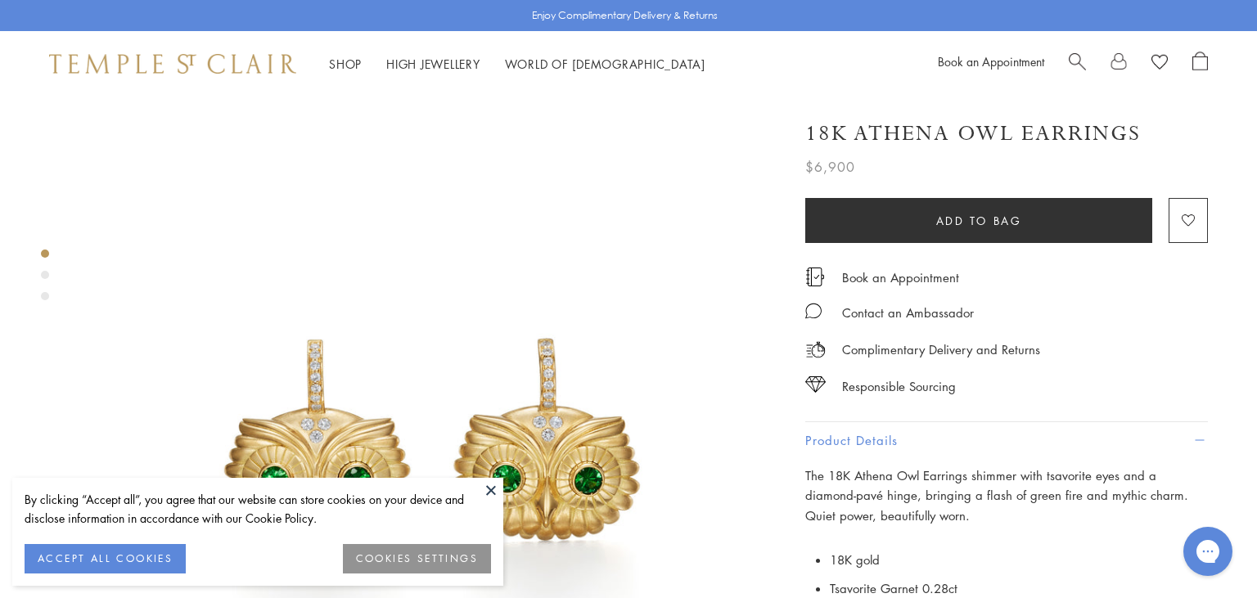
click at [484, 486] on button at bounding box center [491, 490] width 25 height 25
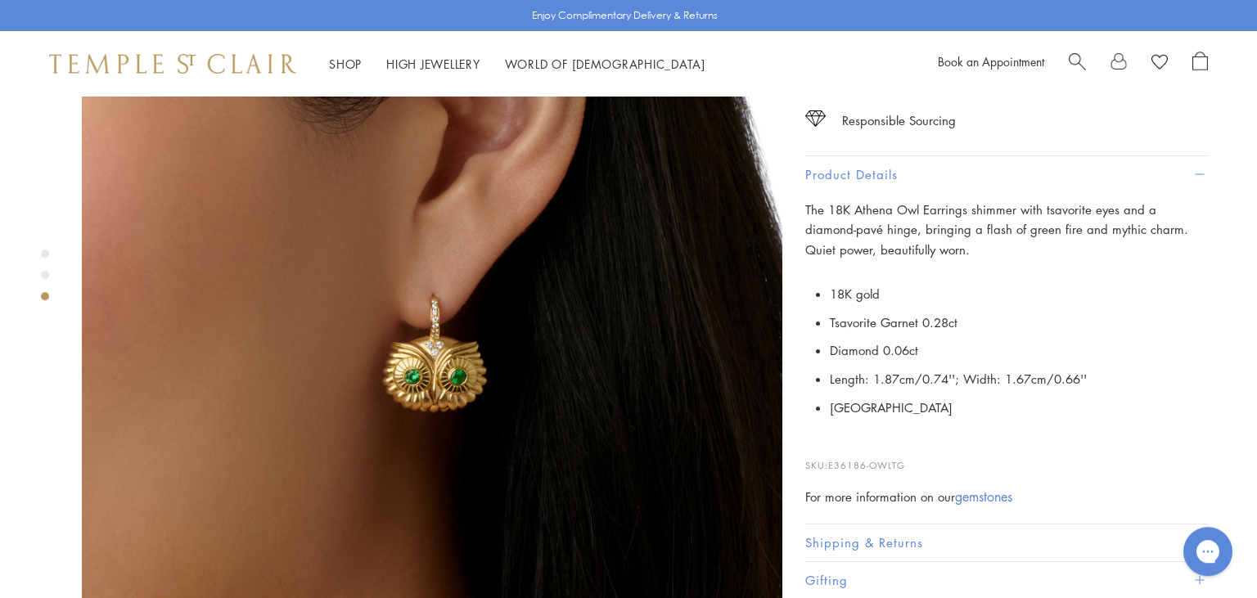
scroll to position [1556, 0]
